Goal: Transaction & Acquisition: Purchase product/service

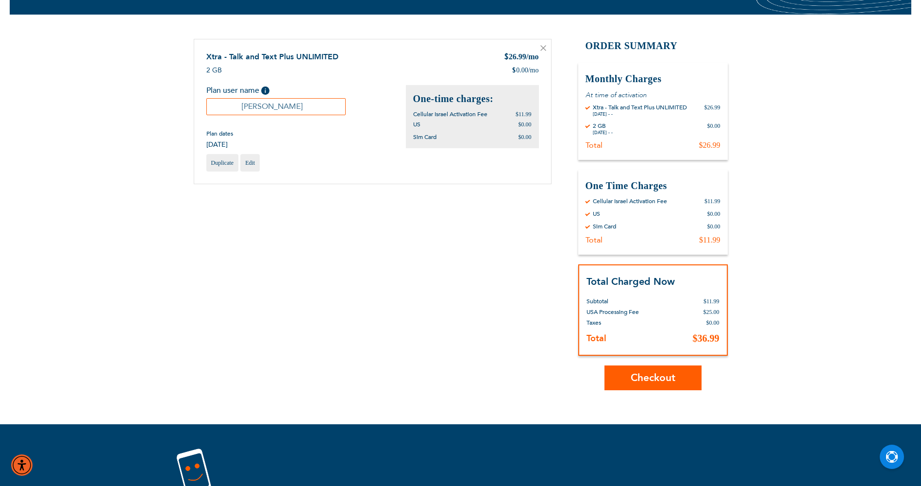
scroll to position [97, 0]
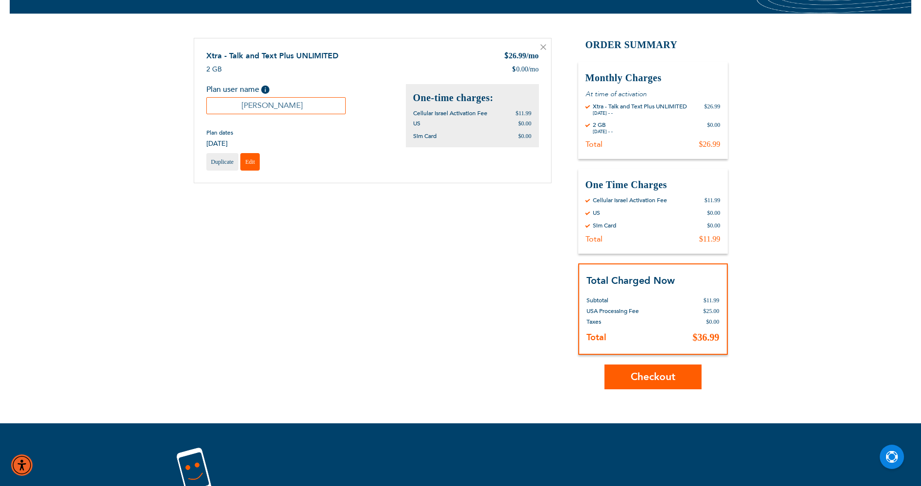
click at [246, 161] on span "Edit" at bounding box center [250, 161] width 10 height 7
click at [253, 168] on link "Edit" at bounding box center [249, 161] width 19 height 17
click at [254, 168] on link "Edit" at bounding box center [249, 161] width 19 height 17
click at [249, 163] on span "Edit" at bounding box center [250, 161] width 10 height 7
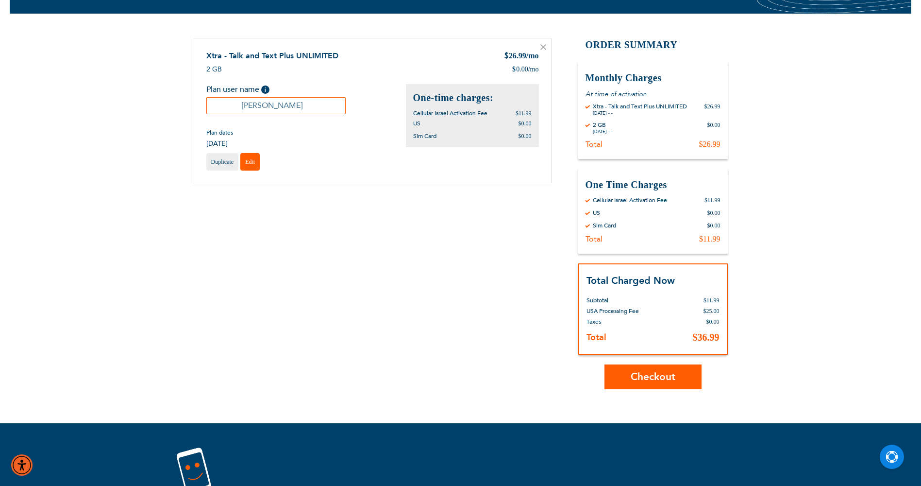
click at [249, 163] on span "Edit" at bounding box center [250, 161] width 10 height 7
click at [248, 163] on span "Edit" at bounding box center [250, 161] width 10 height 7
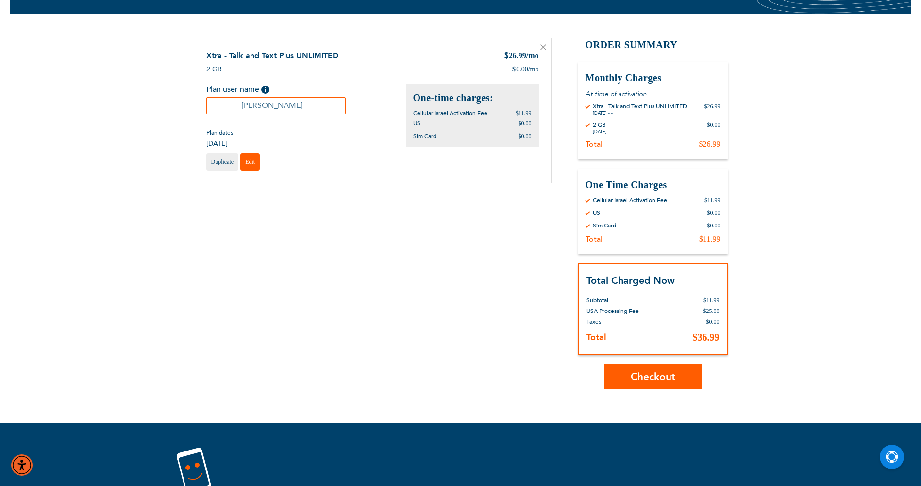
click at [248, 163] on span "Edit" at bounding box center [250, 161] width 10 height 7
click at [248, 164] on span "Edit" at bounding box center [250, 161] width 10 height 7
click at [247, 164] on span "Edit" at bounding box center [250, 161] width 10 height 7
click at [247, 165] on link "Edit" at bounding box center [249, 161] width 19 height 17
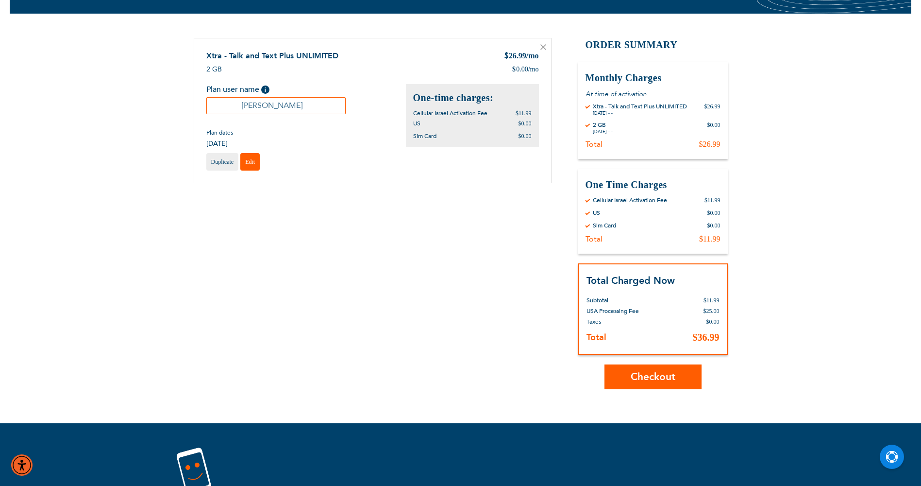
click at [247, 164] on span "Edit" at bounding box center [250, 161] width 10 height 7
click at [247, 165] on link "Edit" at bounding box center [249, 161] width 19 height 17
click at [248, 165] on link "Edit" at bounding box center [249, 161] width 19 height 17
click at [248, 165] on span "Edit" at bounding box center [250, 161] width 10 height 7
click at [248, 164] on span "Edit" at bounding box center [250, 161] width 10 height 7
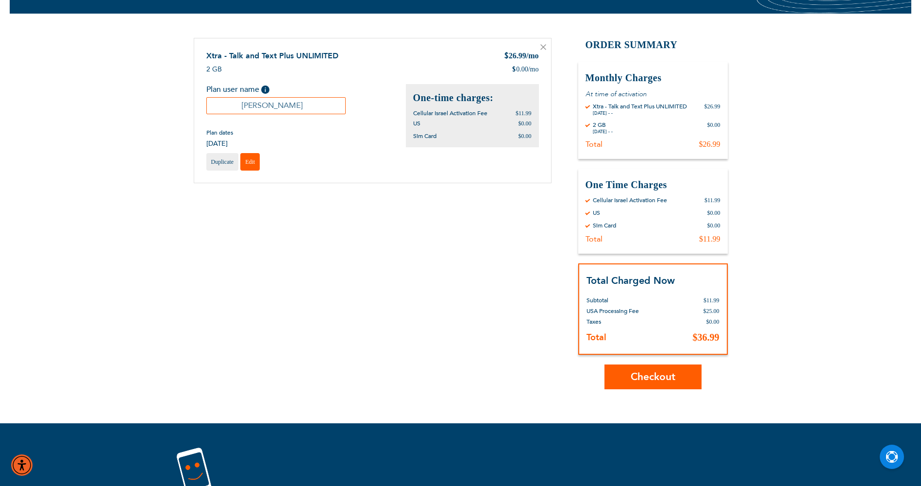
click at [248, 164] on span "Edit" at bounding box center [250, 161] width 10 height 7
click at [229, 145] on span "[DATE]" at bounding box center [219, 143] width 27 height 9
click at [247, 161] on span "Edit" at bounding box center [250, 161] width 10 height 7
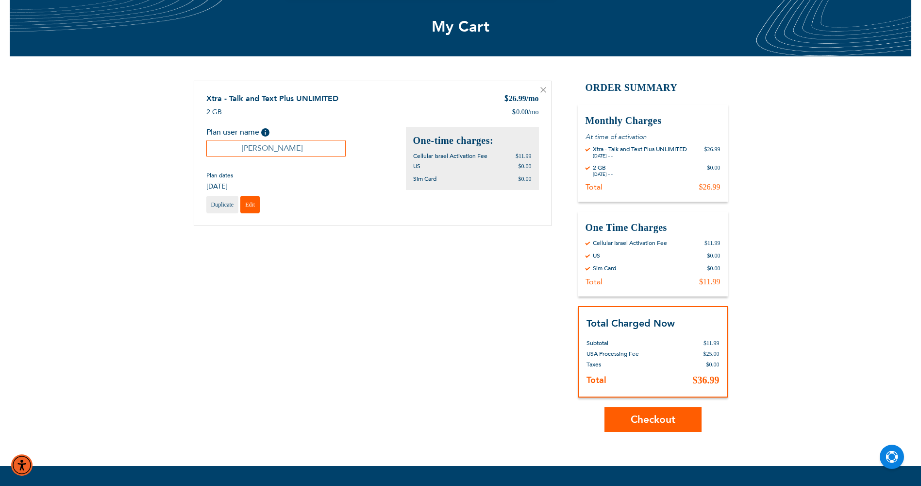
scroll to position [0, 0]
